Goal: Information Seeking & Learning: Learn about a topic

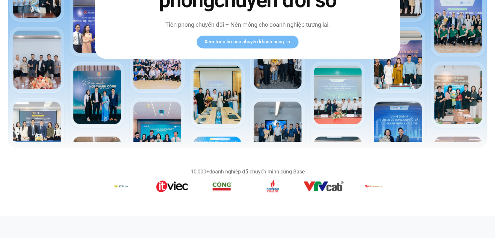
scroll to position [163, 0]
click at [219, 187] on img "6 / 14" at bounding box center [222, 185] width 21 height 13
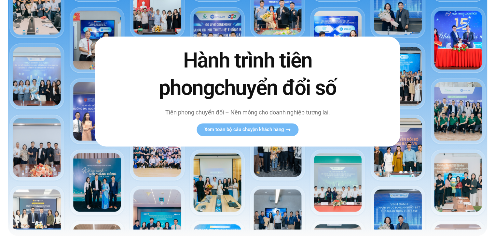
scroll to position [0, 0]
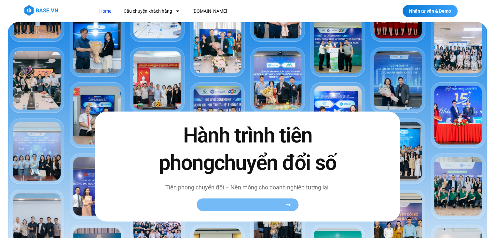
click at [244, 208] on link "Xem toàn bộ câu chuyện khách hàng" at bounding box center [248, 204] width 102 height 13
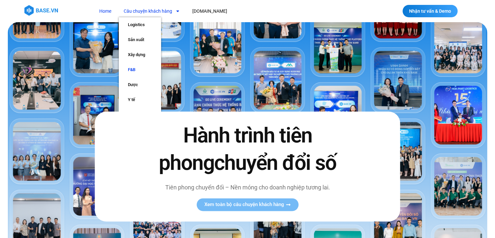
click at [134, 67] on link "F&B" at bounding box center [140, 69] width 42 height 15
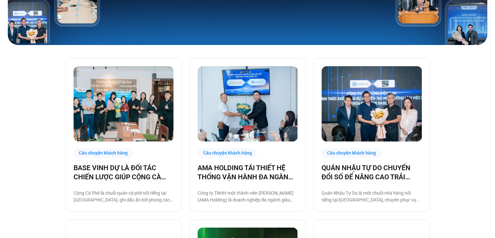
scroll to position [193, 0]
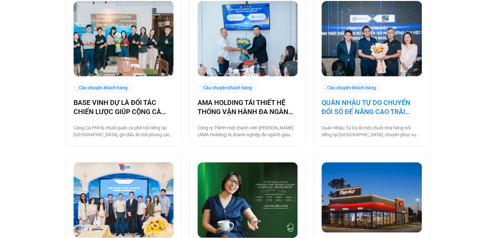
click at [362, 106] on link "QUÁN NHẬU TỰ DO CHUYỂN ĐỔI SỐ ĐỂ NÂNG CAO TRẢI NGHIỆM CHO 1000 NHÂN SỰ" at bounding box center [372, 107] width 100 height 18
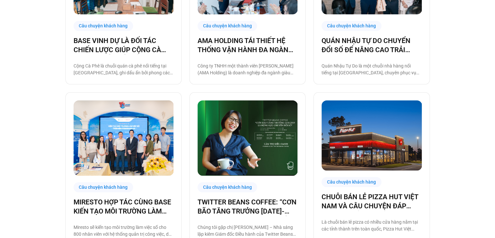
scroll to position [259, 0]
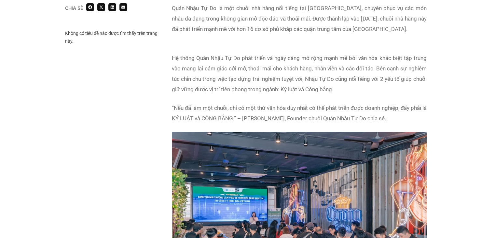
scroll to position [347, 0]
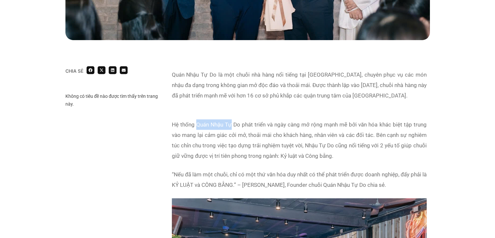
drag, startPoint x: 196, startPoint y: 123, endPoint x: 190, endPoint y: 122, distance: 6.0
click at [229, 124] on p "Hệ thống Quán Nhậu Tự Do phát triển và ngày càng mở rộng mạnh mẽ bởi văn hóa kh…" at bounding box center [299, 140] width 255 height 42
drag, startPoint x: 172, startPoint y: 122, endPoint x: 238, endPoint y: 123, distance: 65.8
click at [238, 123] on p "Hệ thống Quán Nhậu Tự Do phát triển và ngày càng mở rộng mạnh mẽ bởi văn hóa kh…" at bounding box center [299, 140] width 255 height 42
copy p "Hệ thống Quán Nhậu Tự D"
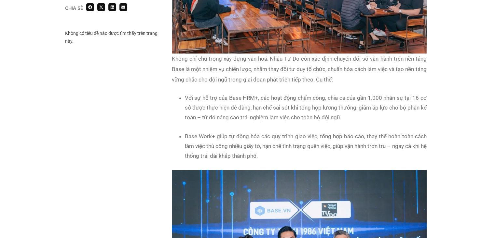
scroll to position [608, 0]
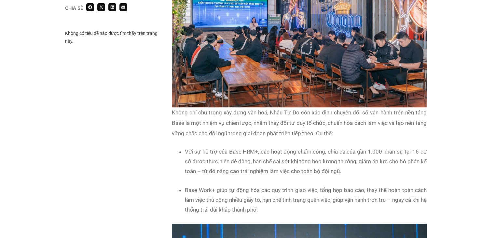
click at [243, 129] on p "Không chỉ chú trọng xây dựng văn hoá, Nhậu Tự Do còn xác định chuyển đổi số vận…" at bounding box center [299, 122] width 255 height 31
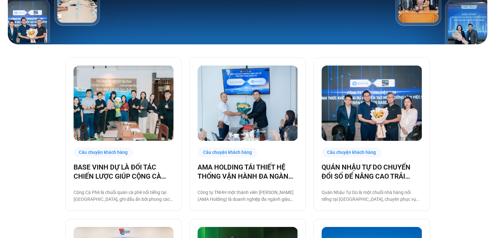
scroll to position [128, 0]
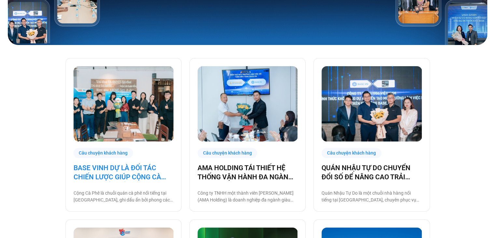
click at [129, 165] on link "BASE VINH DỰ LÀ ĐỐI TÁC CHIẾN LƯỢC GIÚP CỘNG CÀ PHÊ CHUYỂN ĐỔI SỐ VẬN HÀNH!" at bounding box center [124, 172] width 100 height 18
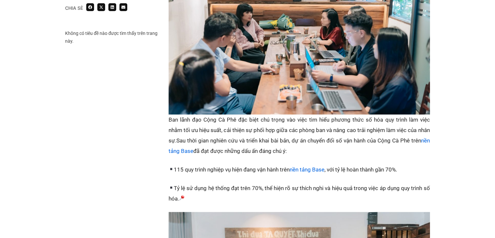
scroll to position [586, 0]
